Goal: Task Accomplishment & Management: Use online tool/utility

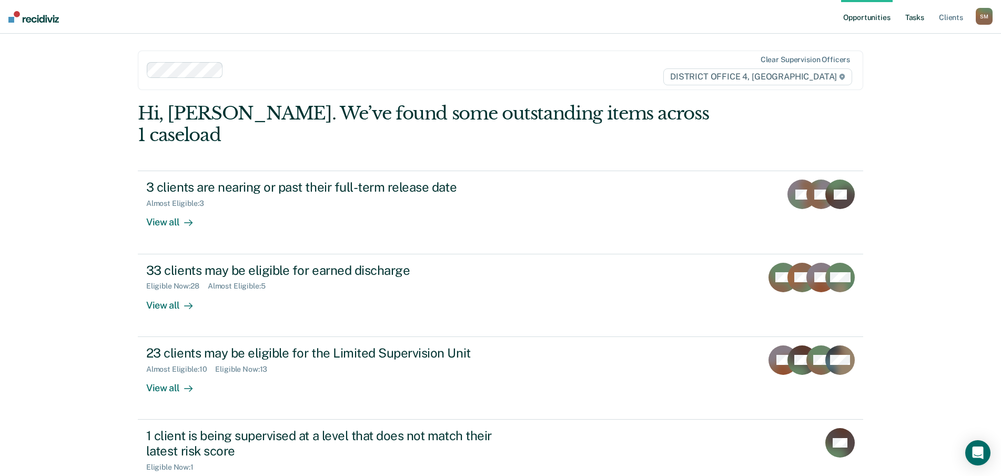
click at [923, 18] on link "Tasks" at bounding box center [914, 17] width 23 height 34
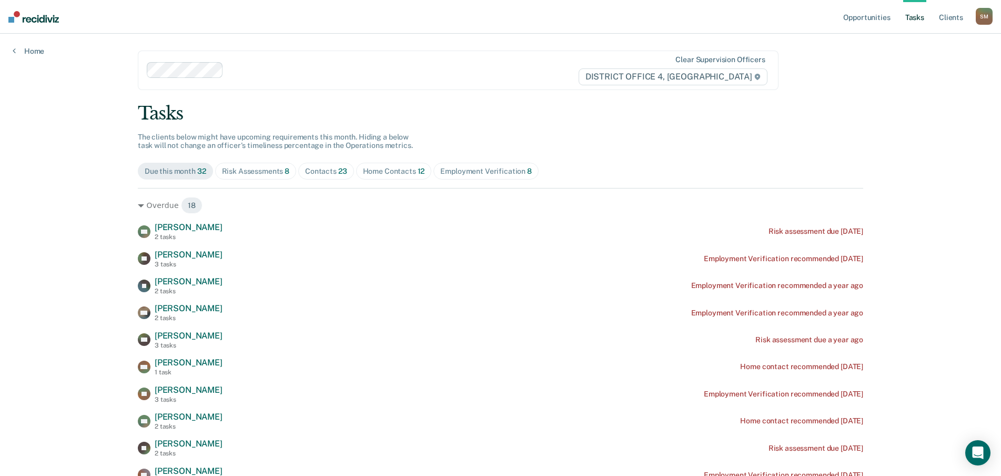
click at [324, 169] on div "Contacts 23" at bounding box center [326, 171] width 42 height 9
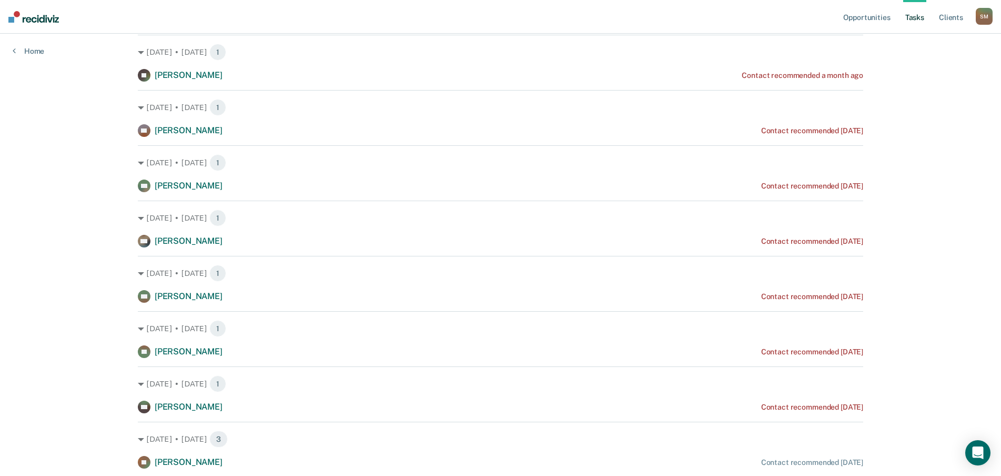
scroll to position [210, 0]
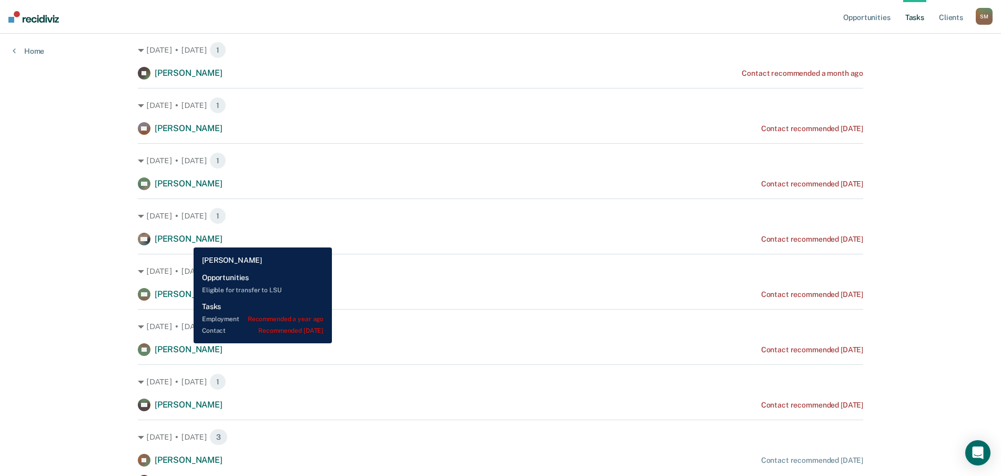
click at [186, 239] on span "[PERSON_NAME]" at bounding box center [189, 239] width 68 height 10
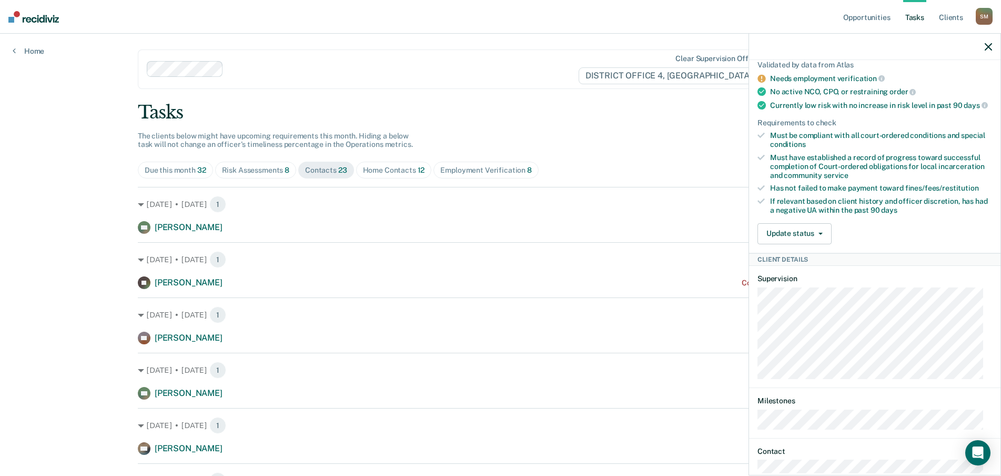
scroll to position [0, 0]
click at [991, 45] on icon "button" at bounding box center [988, 46] width 7 height 7
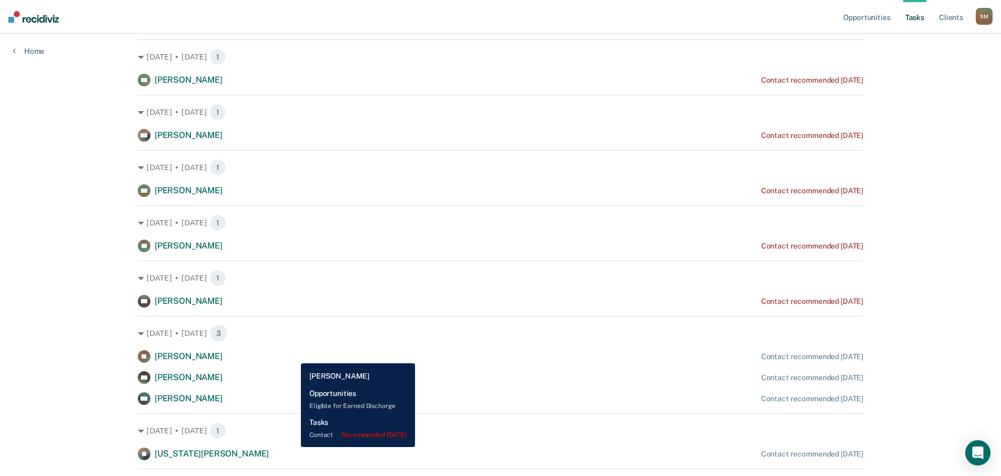
scroll to position [316, 0]
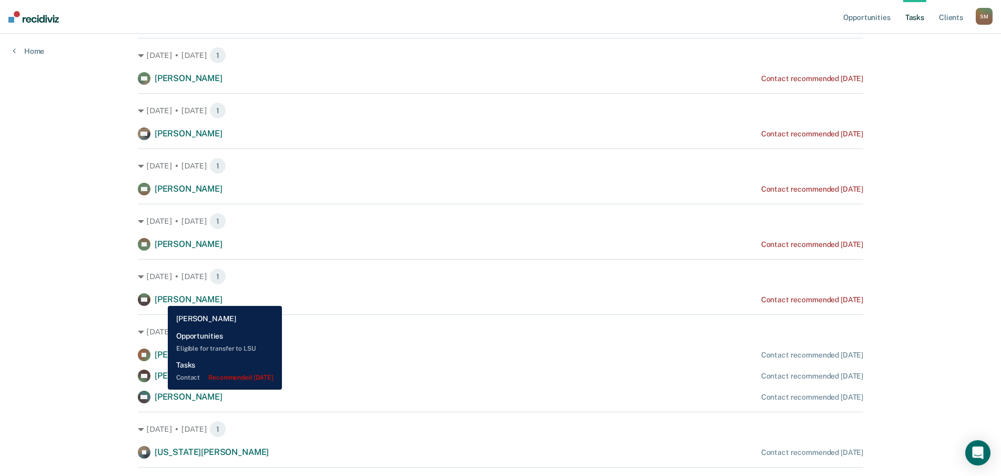
click at [160, 297] on span "[PERSON_NAME]" at bounding box center [189, 299] width 68 height 10
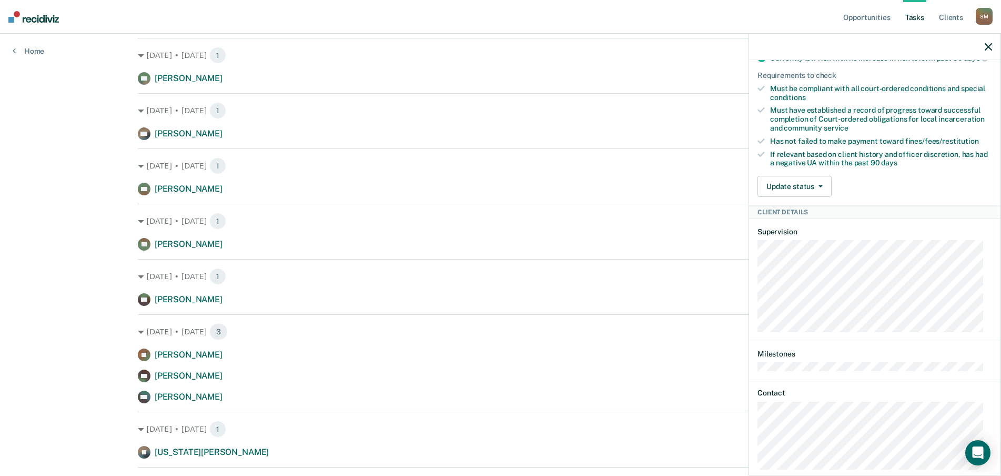
scroll to position [235, 0]
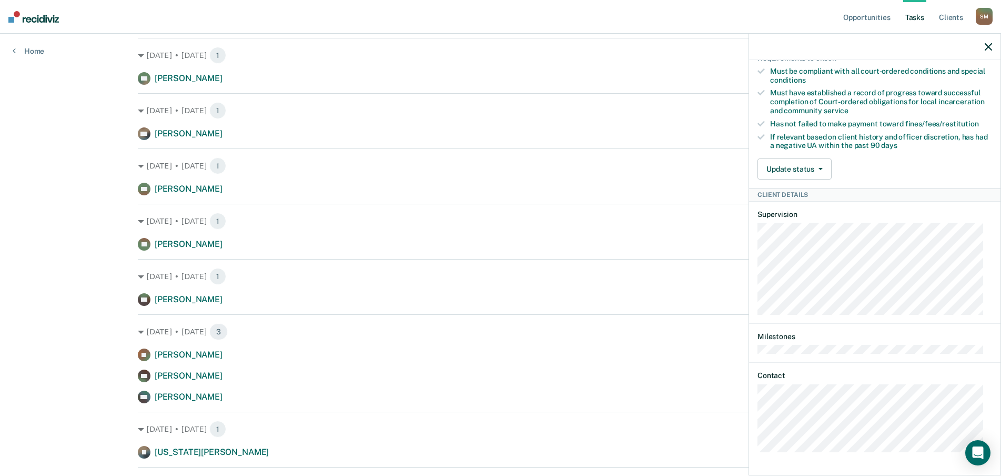
click at [752, 426] on div "NC Tasks Contact • Recommended [DATE] Last contact was on [DATE]; 1 contact nee…" at bounding box center [874, 266] width 251 height 413
click at [951, 18] on link "Client s" at bounding box center [951, 17] width 28 height 34
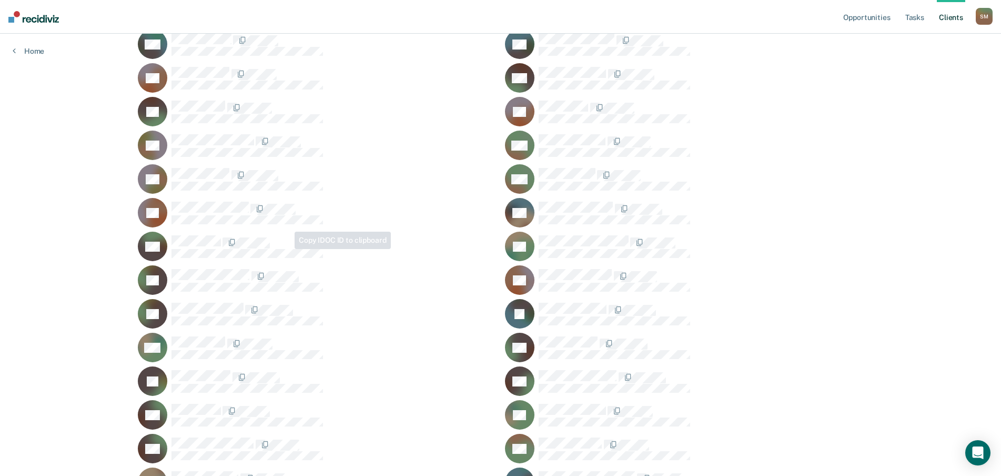
scroll to position [210, 0]
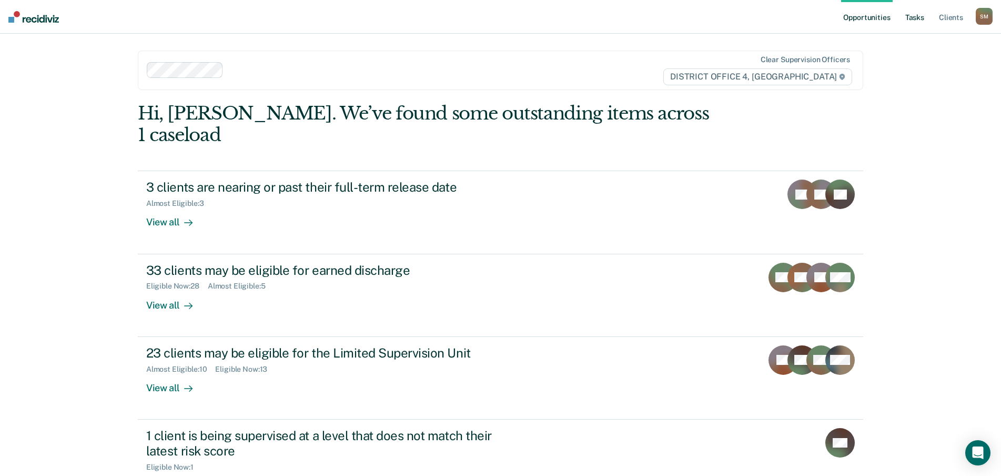
click at [909, 18] on link "Tasks" at bounding box center [914, 17] width 23 height 34
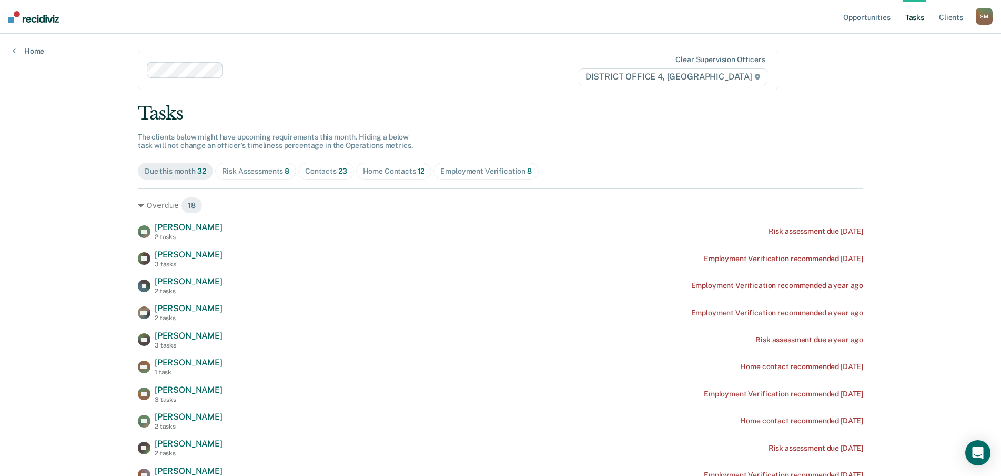
click at [328, 175] on div "Contacts 23" at bounding box center [326, 171] width 42 height 9
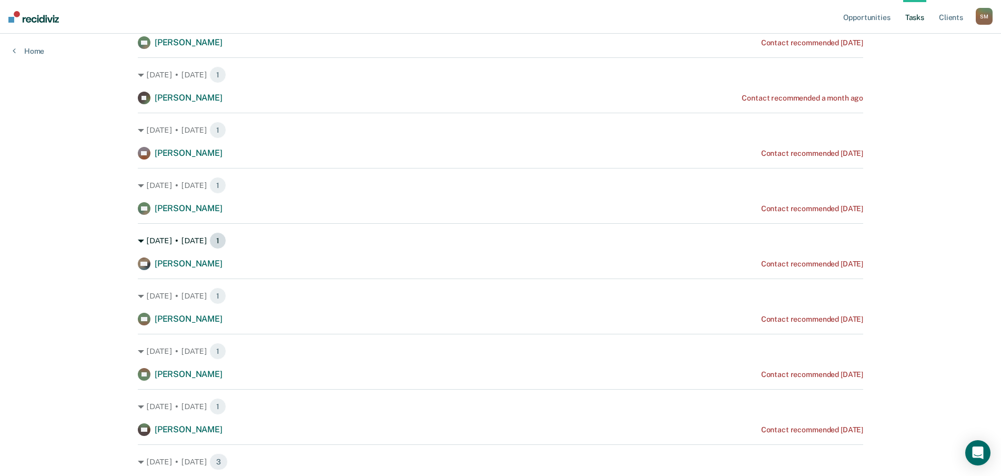
scroll to position [210, 0]
